Goal: Task Accomplishment & Management: Use online tool/utility

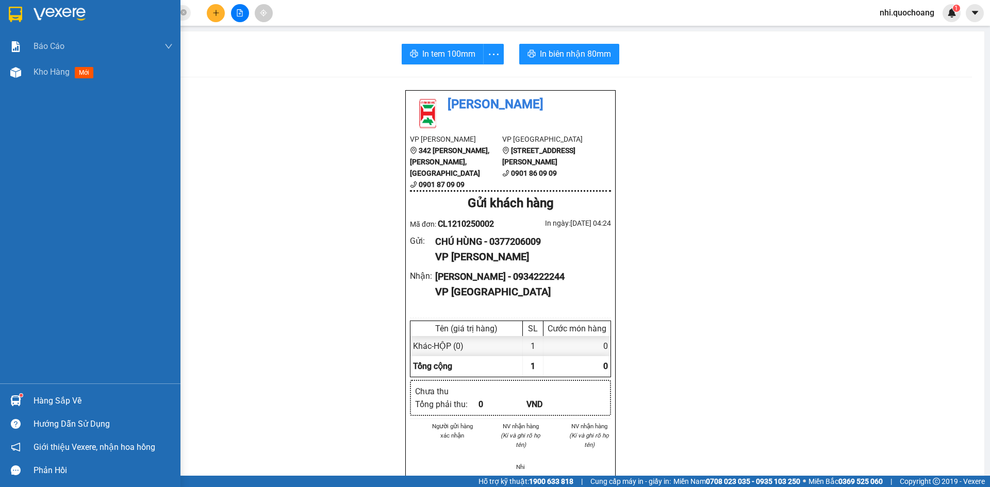
click at [10, 13] on img at bounding box center [15, 14] width 13 height 15
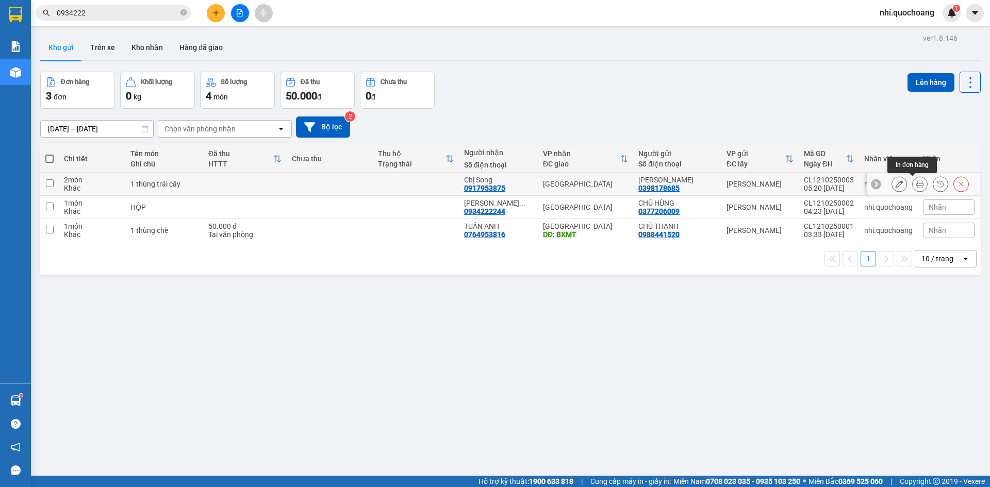
click at [916, 185] on icon at bounding box center [919, 183] width 7 height 7
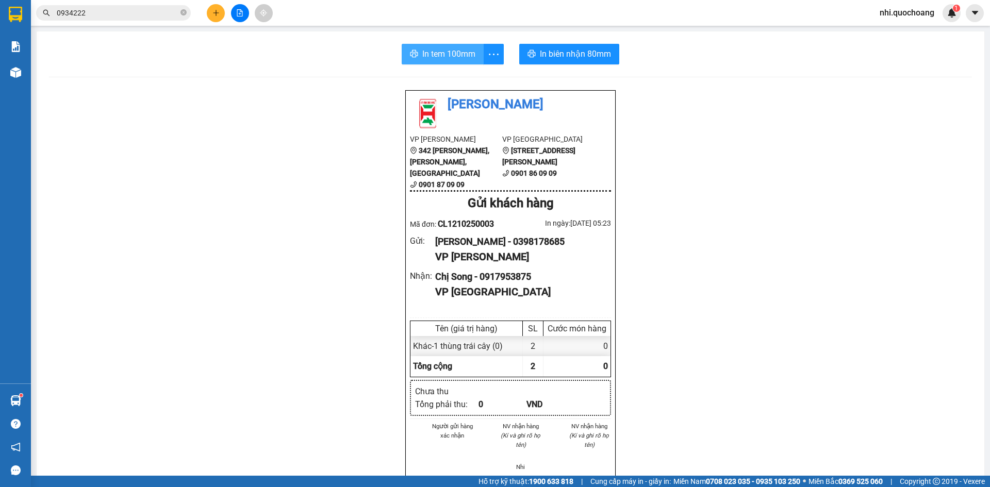
click at [440, 53] on span "In tem 100mm" at bounding box center [448, 53] width 53 height 13
click at [435, 53] on span "In tem 100mm" at bounding box center [448, 53] width 53 height 13
click at [554, 48] on span "In biên nhận 80mm" at bounding box center [575, 53] width 71 height 13
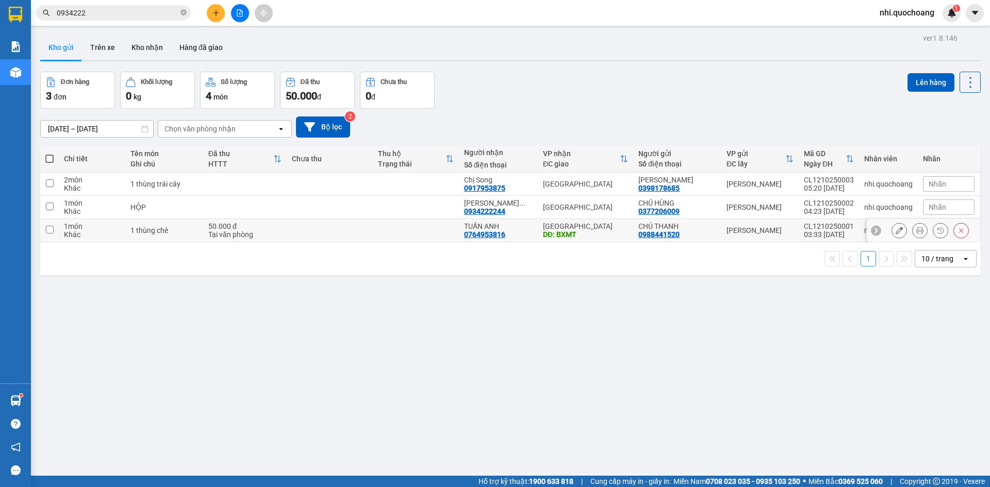
click at [54, 227] on td at bounding box center [49, 230] width 19 height 23
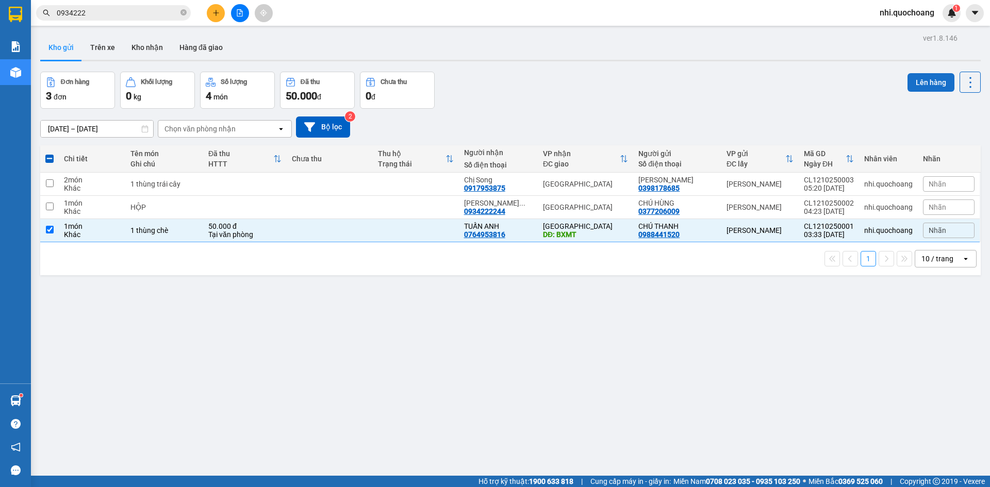
click at [920, 80] on button "Lên hàng" at bounding box center [930, 82] width 47 height 19
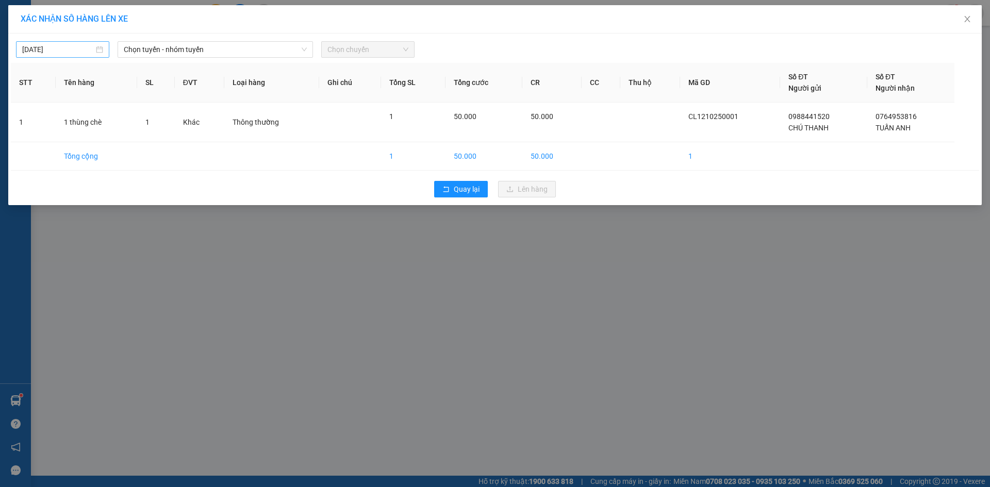
type input "[DATE]"
click at [66, 47] on input "[DATE]" at bounding box center [58, 49] width 72 height 11
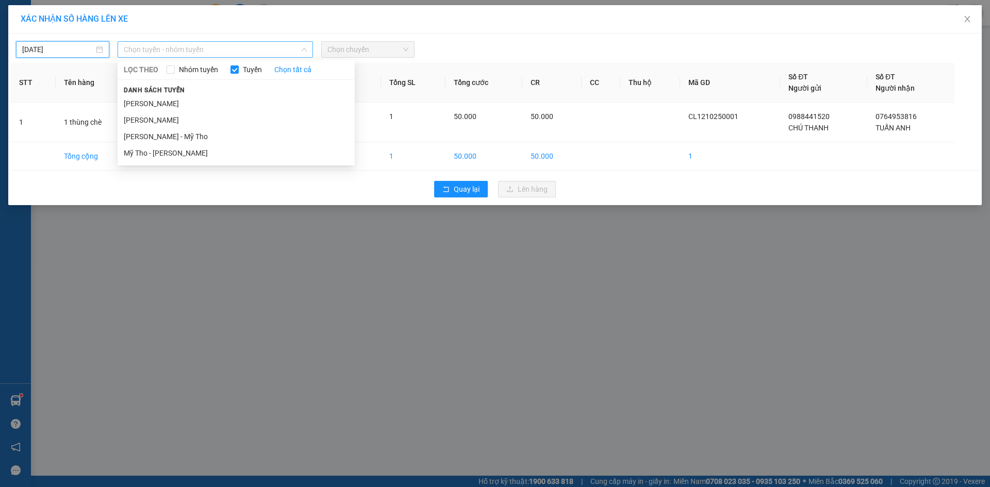
click at [187, 49] on span "Chọn tuyến - nhóm tuyến" at bounding box center [215, 49] width 183 height 15
click at [170, 110] on li "[PERSON_NAME]" at bounding box center [236, 103] width 237 height 16
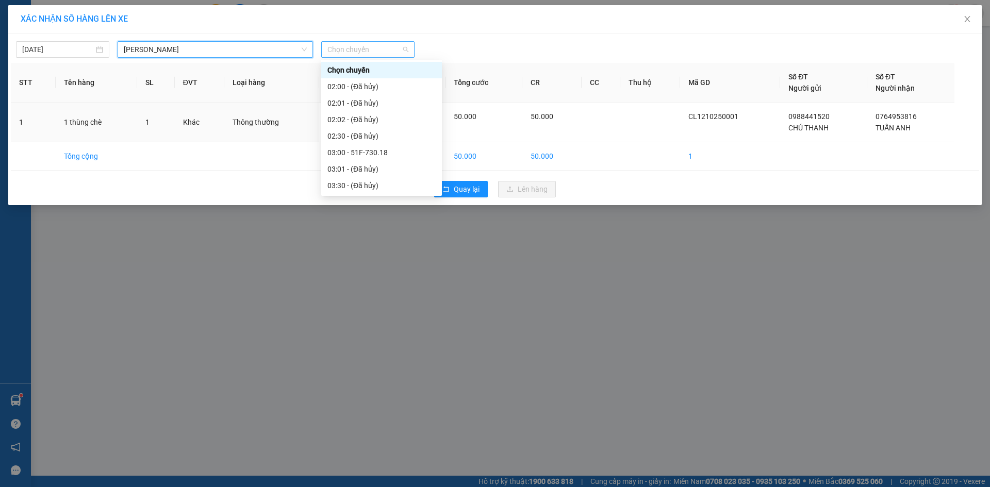
click at [381, 47] on span "Chọn chuyến" at bounding box center [367, 49] width 81 height 15
click at [384, 196] on div "04:00 - 66F-001.71" at bounding box center [381, 201] width 108 height 11
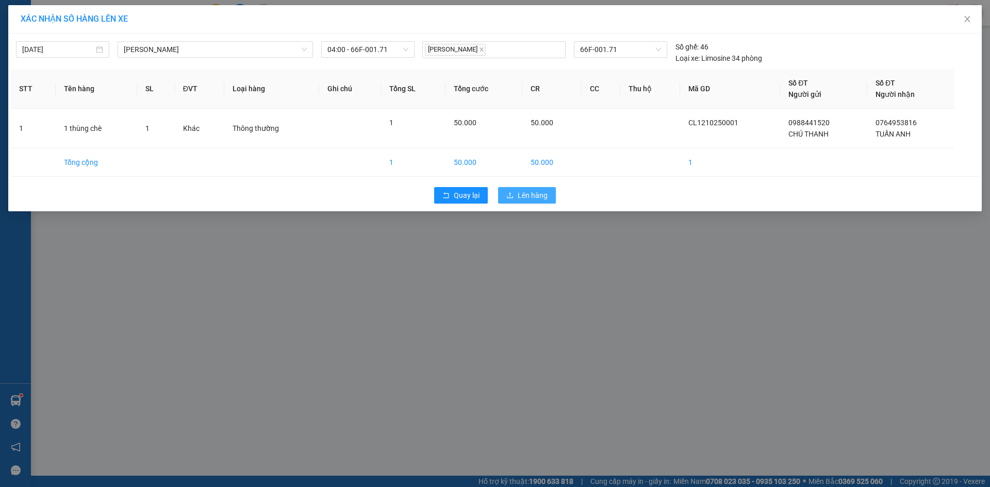
click at [534, 192] on span "Lên hàng" at bounding box center [533, 195] width 30 height 11
